Goal: Find specific page/section: Find specific page/section

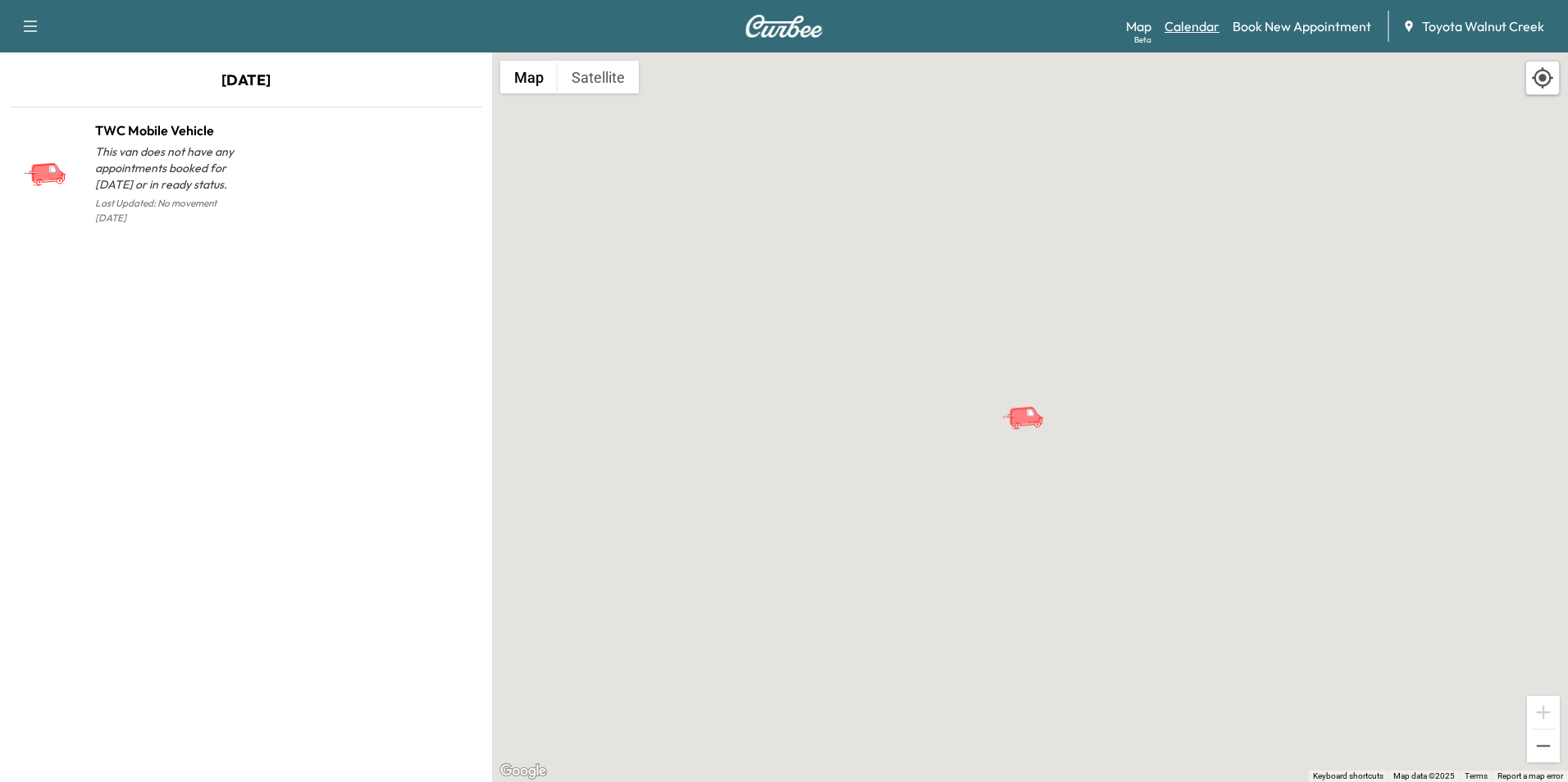
click at [1214, 29] on link "Calendar" at bounding box center [1191, 26] width 55 height 19
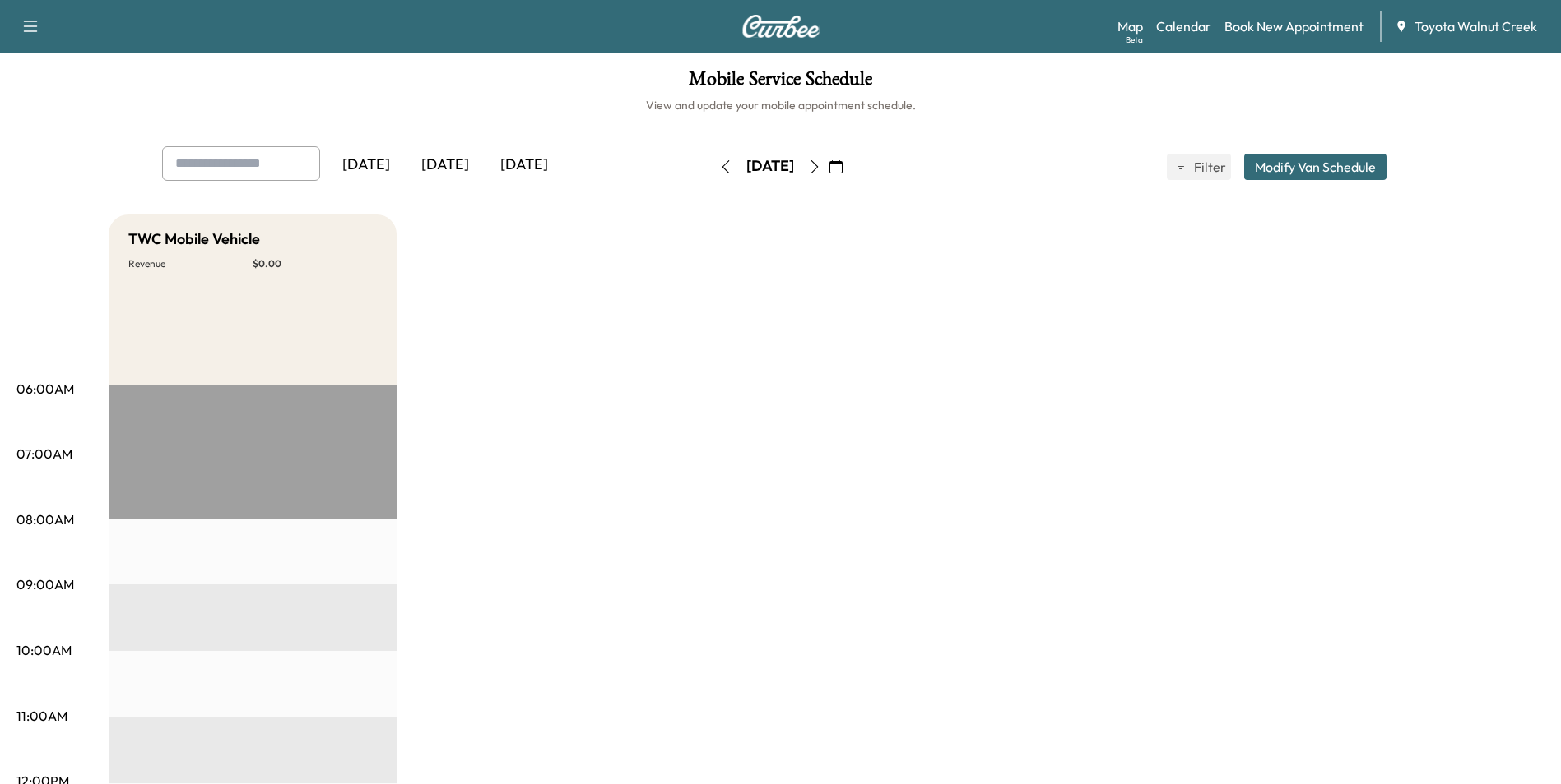
click at [829, 161] on button "button" at bounding box center [814, 166] width 28 height 26
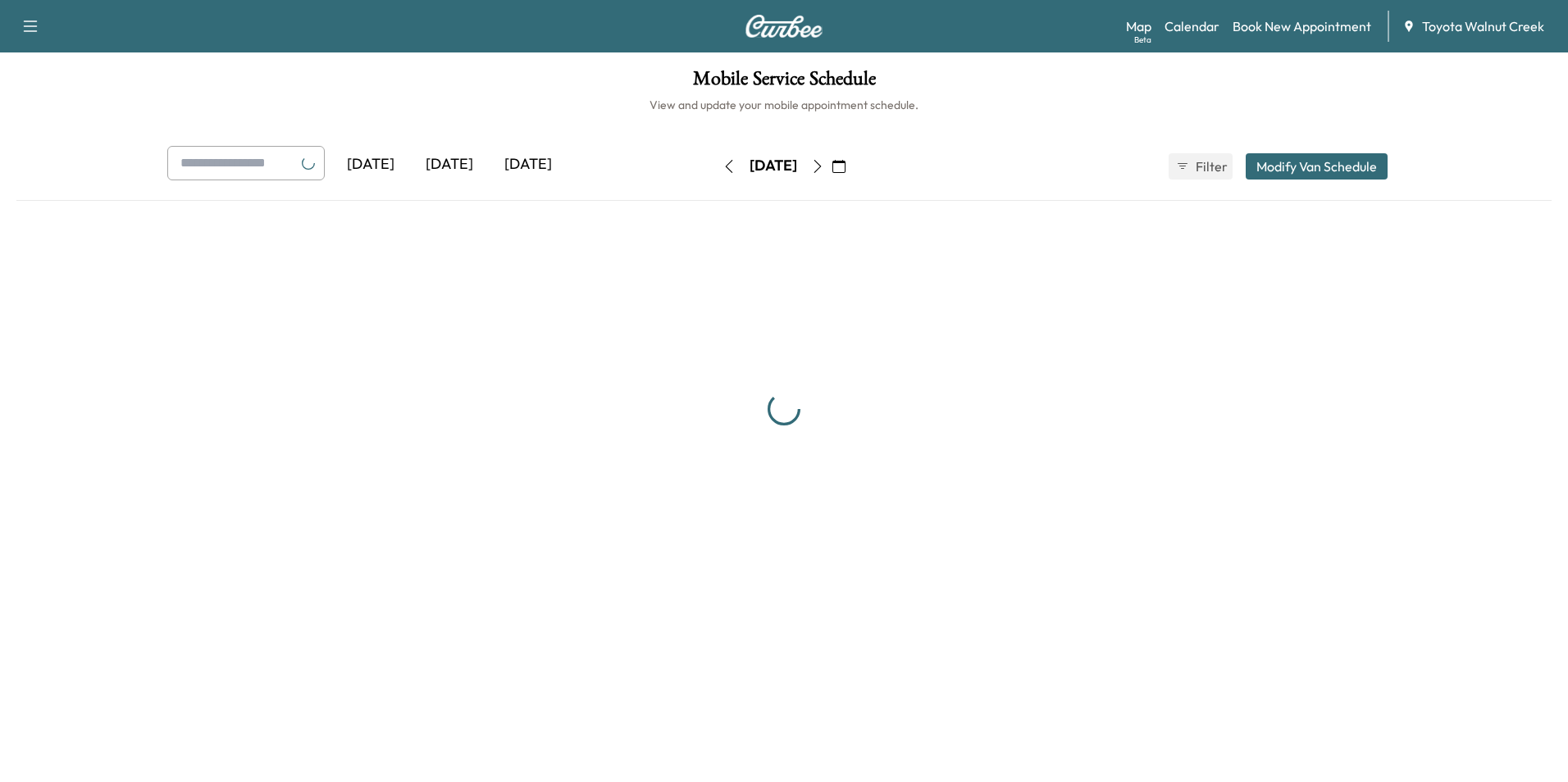
click at [832, 160] on button "button" at bounding box center [818, 166] width 28 height 26
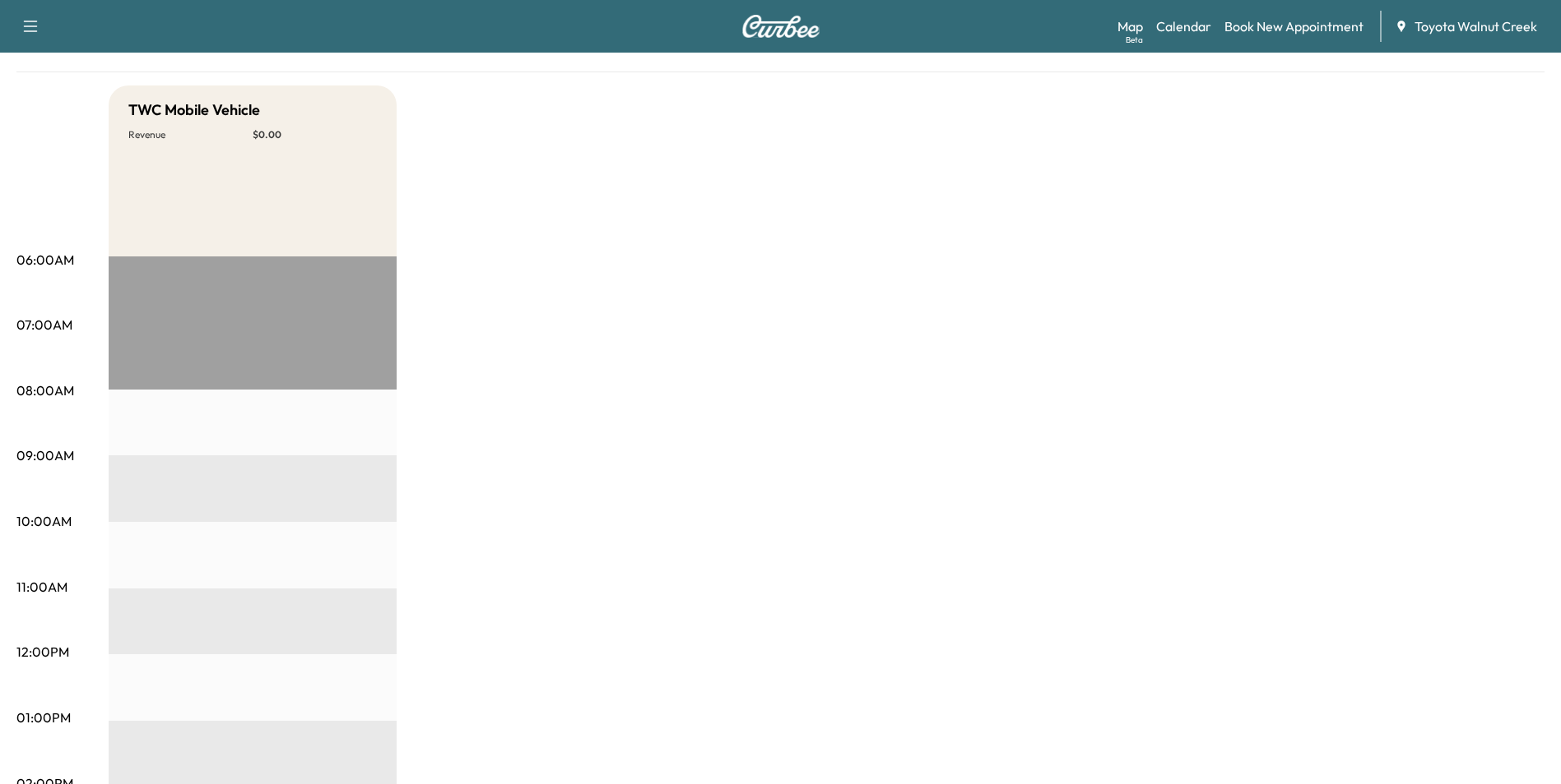
scroll to position [164, 0]
